Goal: Task Accomplishment & Management: Manage account settings

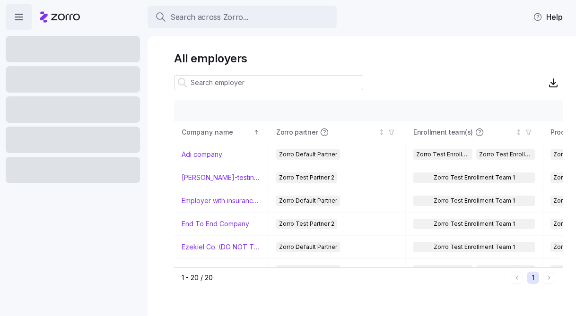
click at [426, 48] on div "All employers Company details Benefit status Company name Zorro partner Enrollm…" at bounding box center [361, 176] width 428 height 280
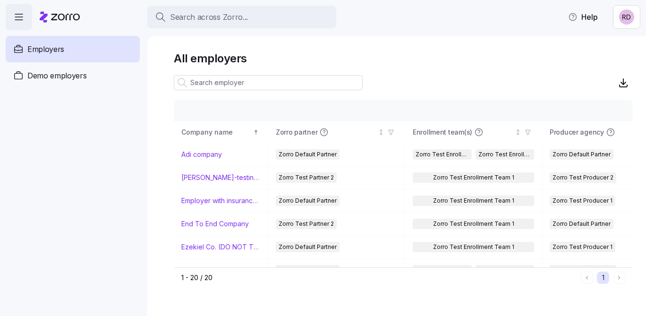
click at [621, 13] on html "Search across Zorro... Help Employers Demo employers Prospects Demo prospects A…" at bounding box center [323, 155] width 646 height 310
click at [613, 55] on div "Agency setup" at bounding box center [605, 57] width 57 height 10
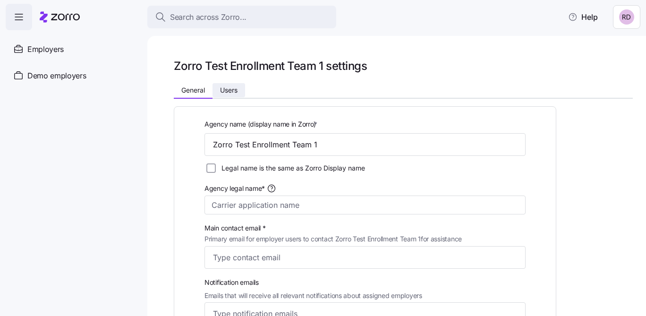
click at [232, 88] on span "Users" at bounding box center [228, 90] width 17 height 7
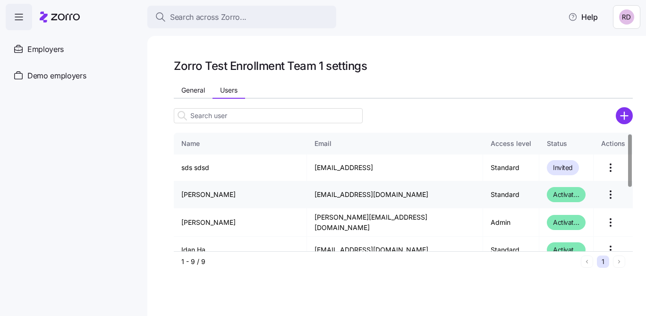
scroll to position [14, 0]
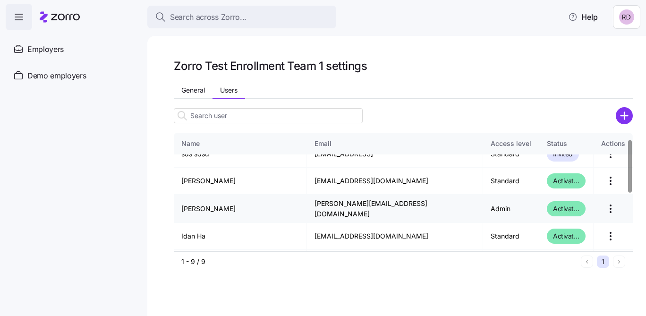
click at [603, 207] on html "Search across Zorro... Help Employers Demo employers Prospects Demo prospects A…" at bounding box center [323, 155] width 646 height 310
click at [583, 234] on div "Edit" at bounding box center [564, 231] width 87 height 15
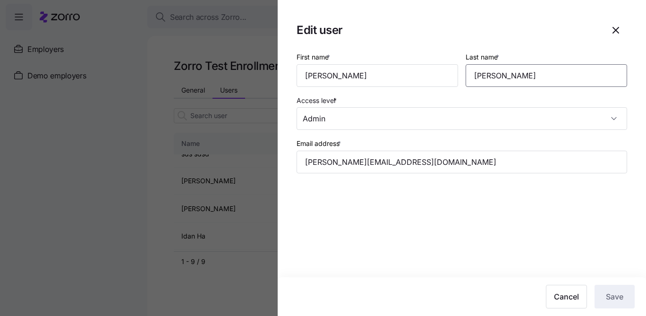
click at [484, 78] on input "[PERSON_NAME]" at bounding box center [547, 75] width 162 height 23
type input "[PERSON_NAME]"
click at [332, 163] on input "[PERSON_NAME][EMAIL_ADDRESS][DOMAIN_NAME]" at bounding box center [462, 162] width 331 height 23
click at [353, 162] on input "[PERSON_NAME][EMAIL_ADDRESS][DOMAIN_NAME]" at bounding box center [462, 162] width 331 height 23
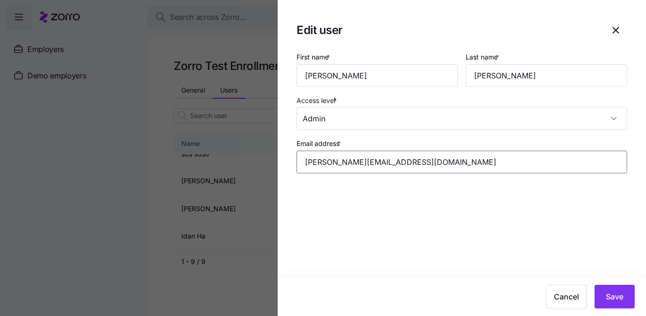
type input "[PERSON_NAME][EMAIL_ADDRESS][DOMAIN_NAME]"
click at [498, 214] on section "Edit user First name * [PERSON_NAME] Last name * [PERSON_NAME] Access level * A…" at bounding box center [462, 158] width 369 height 316
click at [606, 292] on span "Save" at bounding box center [614, 296] width 17 height 11
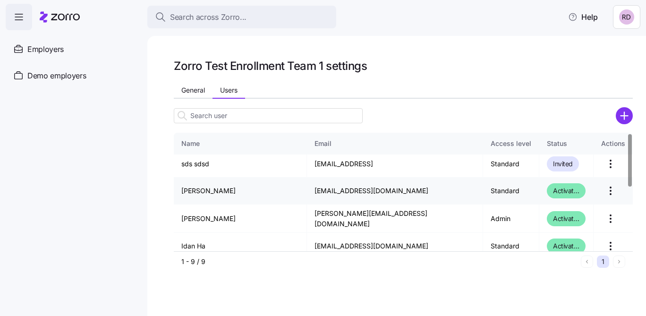
scroll to position [0, 0]
